Goal: Complete application form

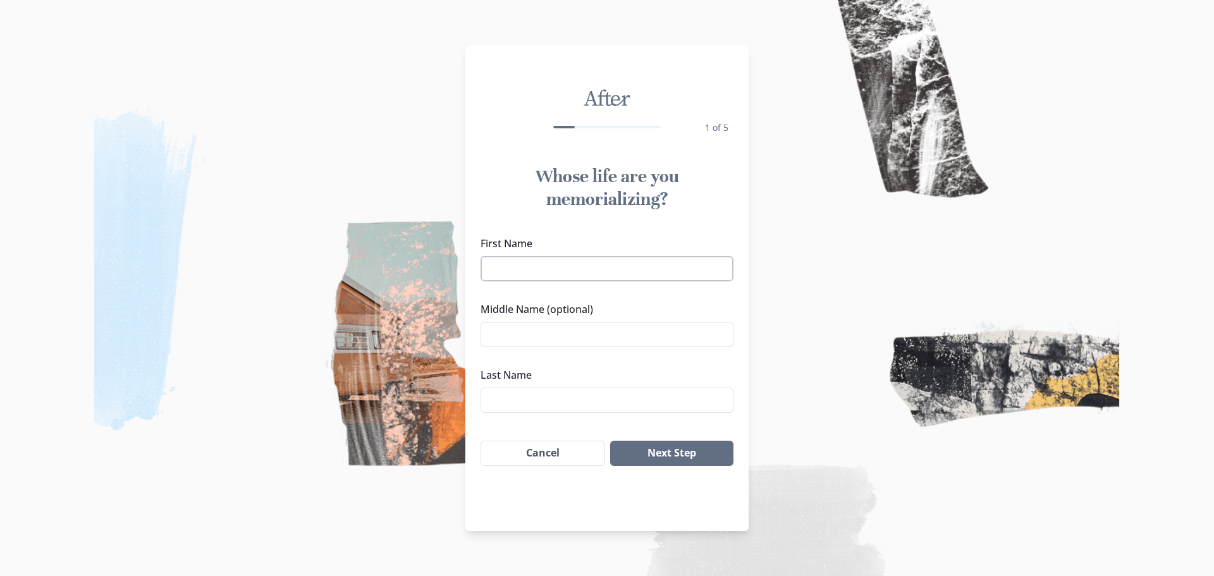
click at [517, 273] on input "First Name" at bounding box center [607, 268] width 253 height 25
type input "[PERSON_NAME]"
click at [643, 454] on button "Next Step" at bounding box center [671, 453] width 123 height 25
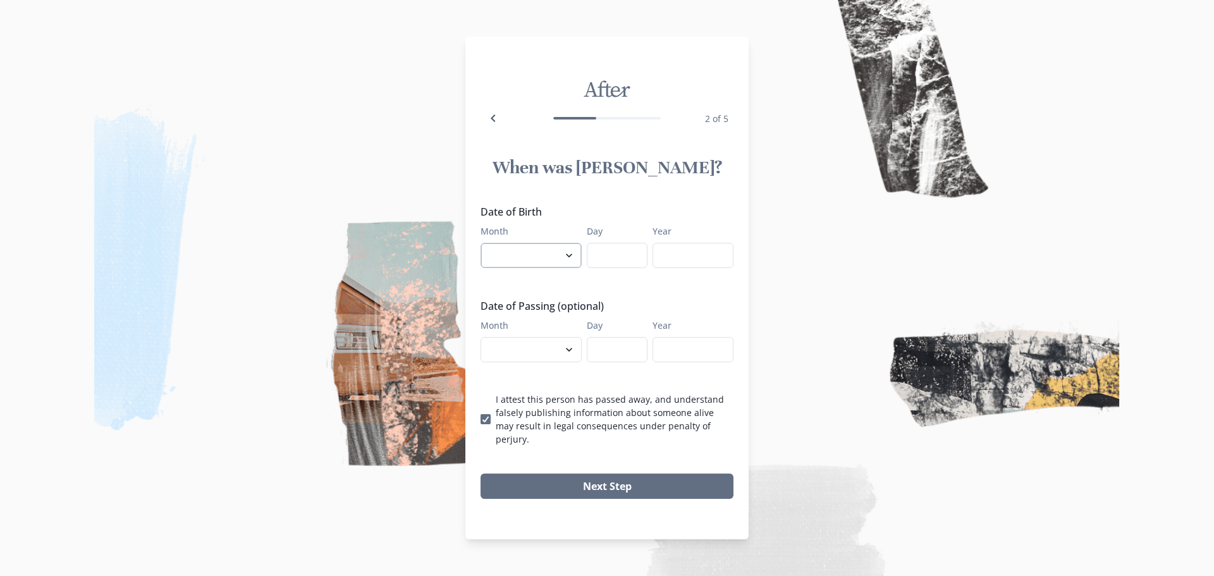
click at [571, 265] on select "January February March April May June July August September October November De…" at bounding box center [531, 255] width 101 height 25
select select "1"
click at [481, 249] on select "January February March April May June July August September October November De…" at bounding box center [531, 255] width 101 height 25
click at [624, 263] on input "Day" at bounding box center [617, 255] width 61 height 25
type input "11"
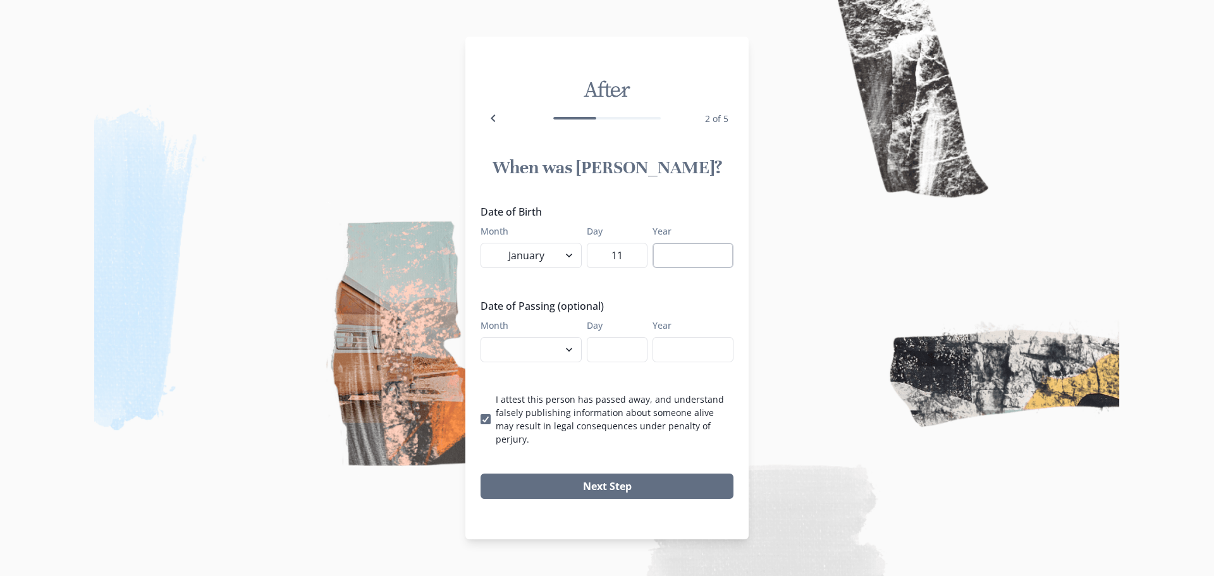
click at [667, 262] on input "Year" at bounding box center [693, 255] width 81 height 25
type input "195"
click at [569, 360] on select "January February March April May June July August September October November De…" at bounding box center [531, 349] width 101 height 25
select select "9"
click at [481, 343] on select "January February March April May June July August September October November De…" at bounding box center [531, 349] width 101 height 25
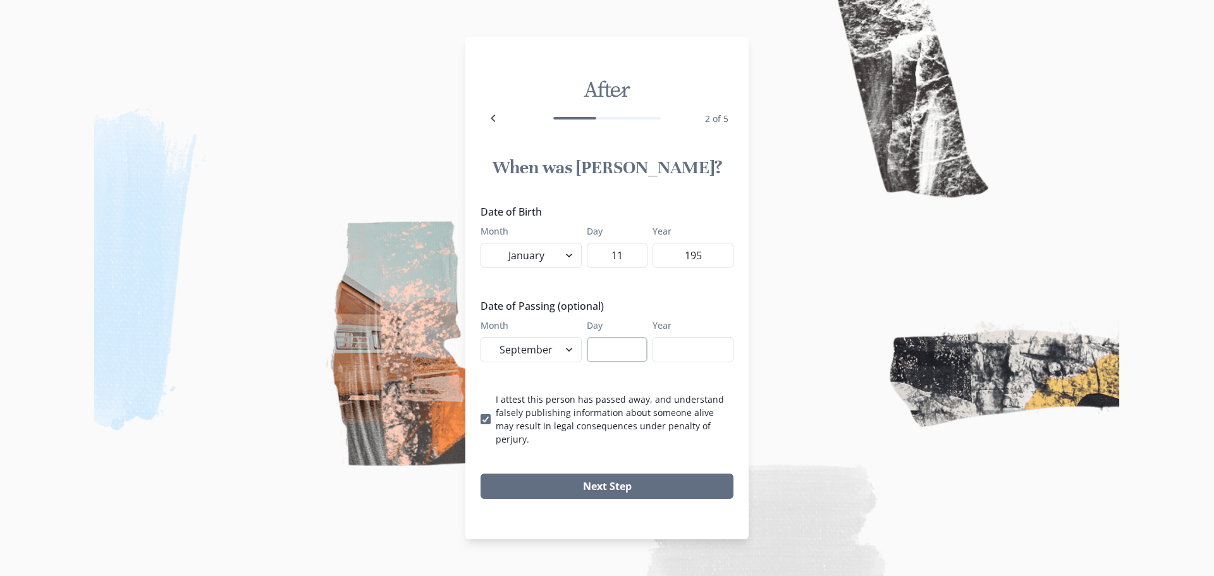
click at [607, 348] on input "Day" at bounding box center [617, 349] width 61 height 25
type input "02"
click at [665, 357] on input "Year" at bounding box center [693, 349] width 81 height 25
type input "2025"
click at [720, 265] on input "195" at bounding box center [693, 255] width 81 height 25
